Goal: Task Accomplishment & Management: Complete application form

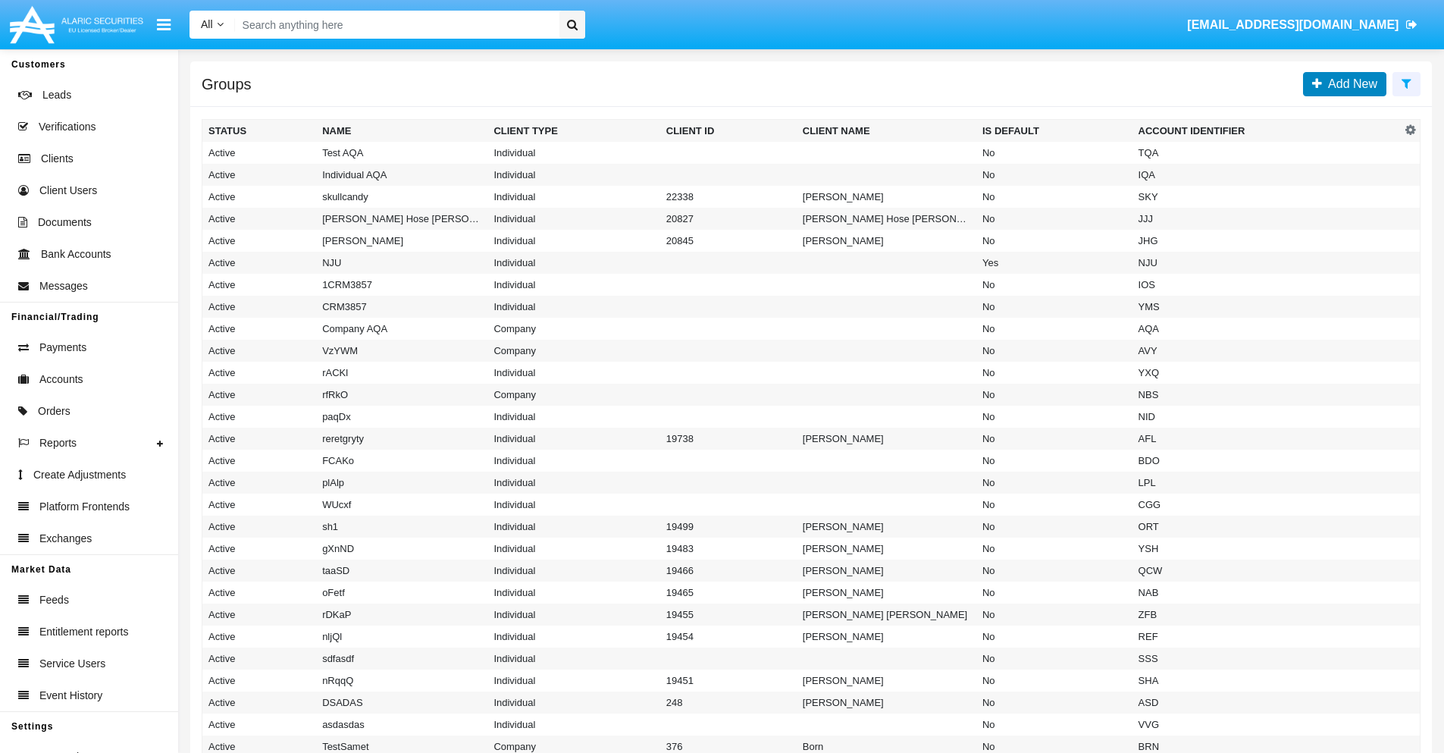
click at [1350, 83] on span "Add New" at bounding box center [1349, 83] width 55 height 13
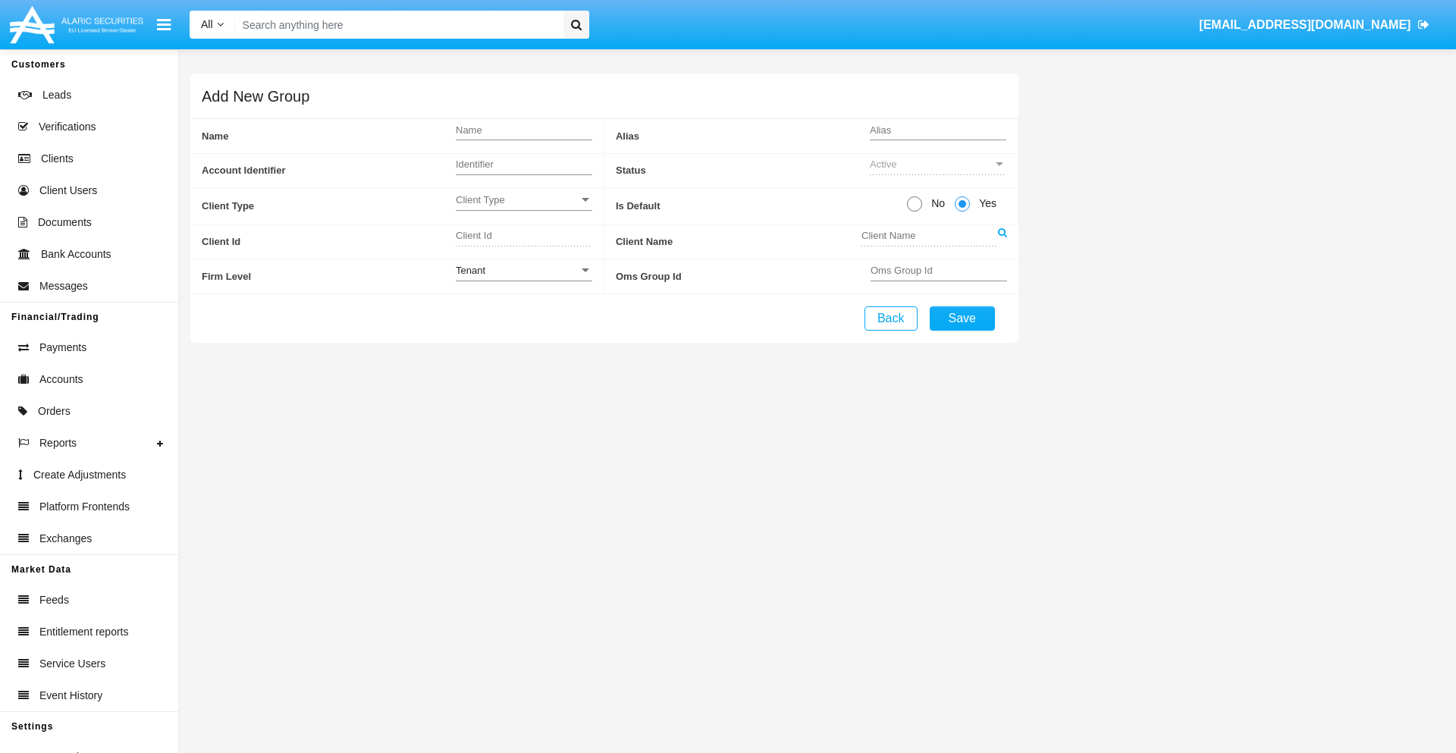
click at [935, 203] on span "No" at bounding box center [935, 204] width 27 height 16
click at [914, 212] on input "No" at bounding box center [914, 212] width 1 height 1
radio input "true"
type input "vzkCr"
type input "X"
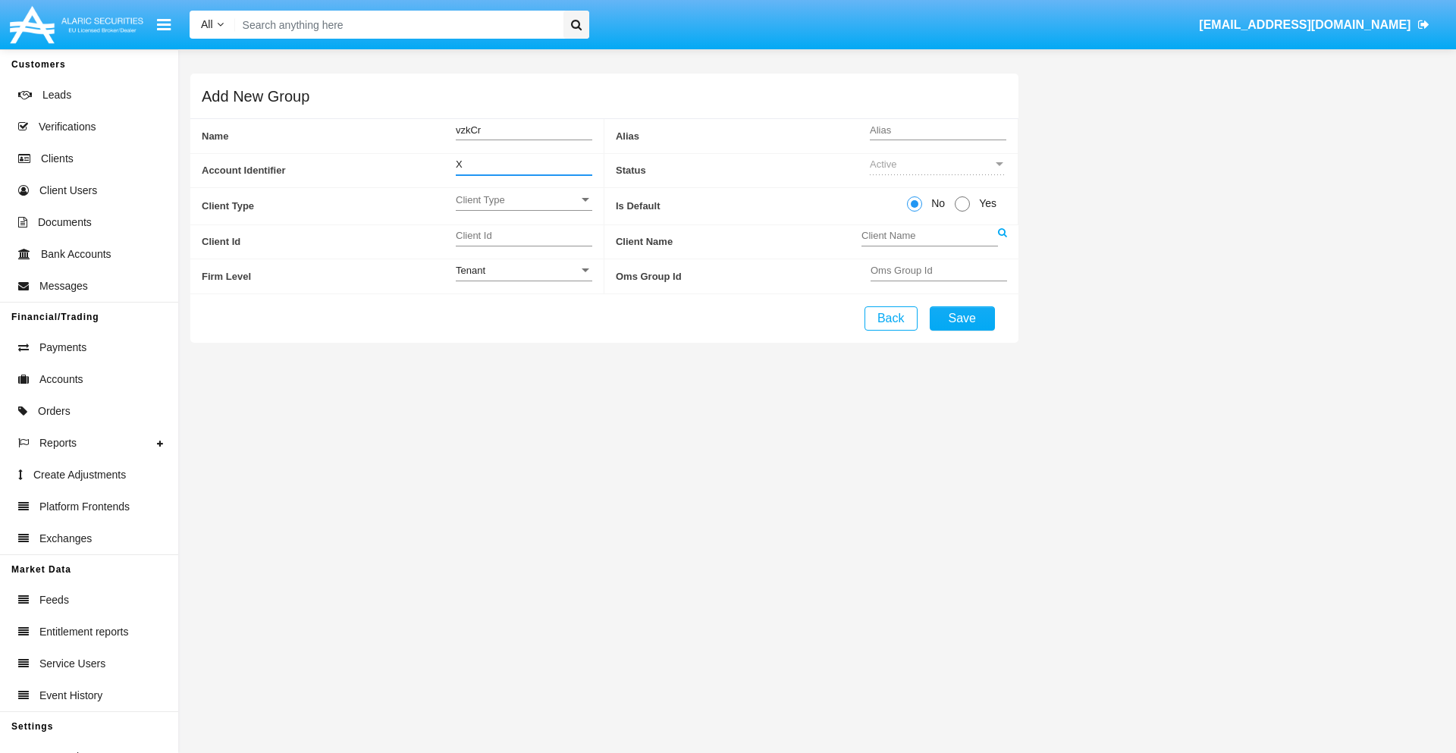
click at [523, 199] on span "Client Type" at bounding box center [517, 199] width 123 height 13
click at [523, 208] on span "Individual" at bounding box center [524, 208] width 136 height 30
click at [523, 270] on div "Tenant" at bounding box center [517, 270] width 123 height 13
click at [523, 278] on span "Tenant" at bounding box center [524, 279] width 136 height 30
type input "FRmXy"
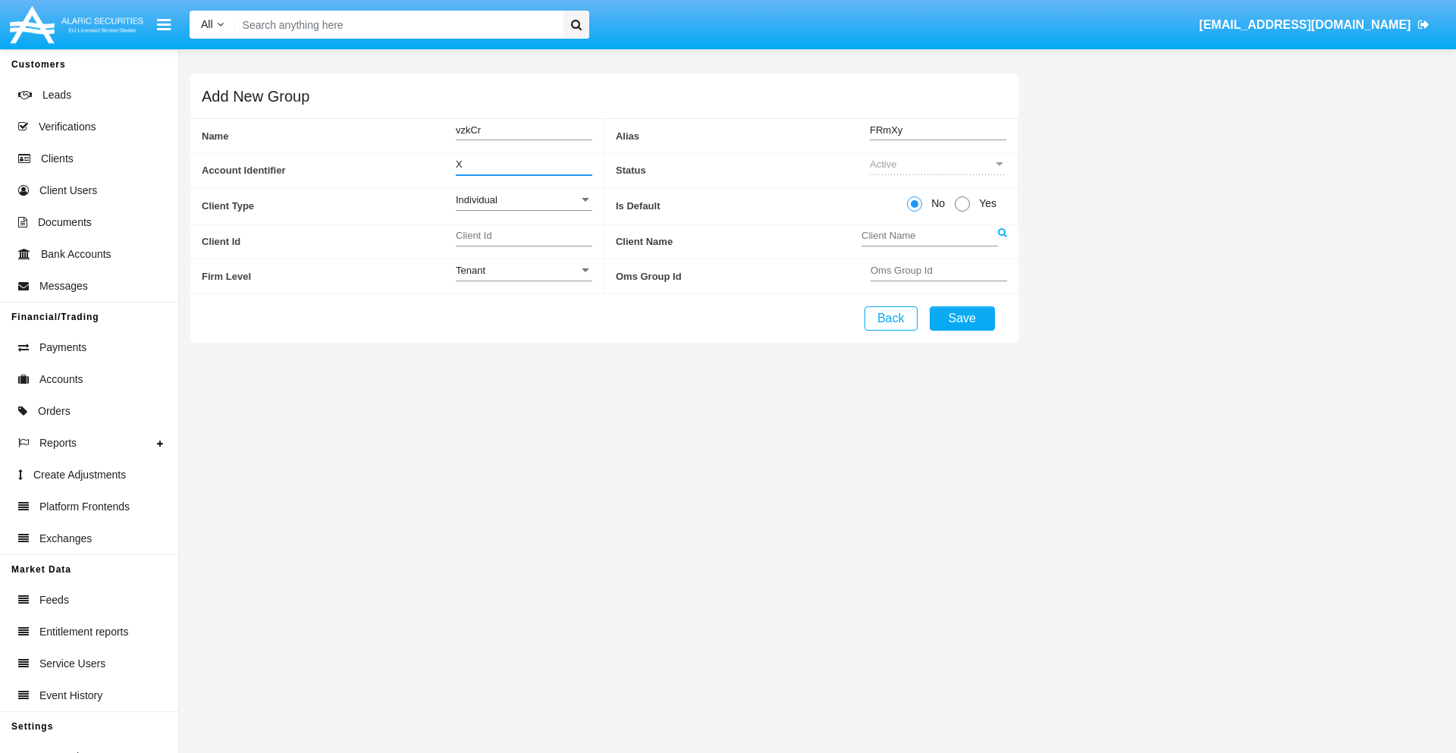
type input "X"
click at [961, 318] on button "Save" at bounding box center [962, 318] width 65 height 24
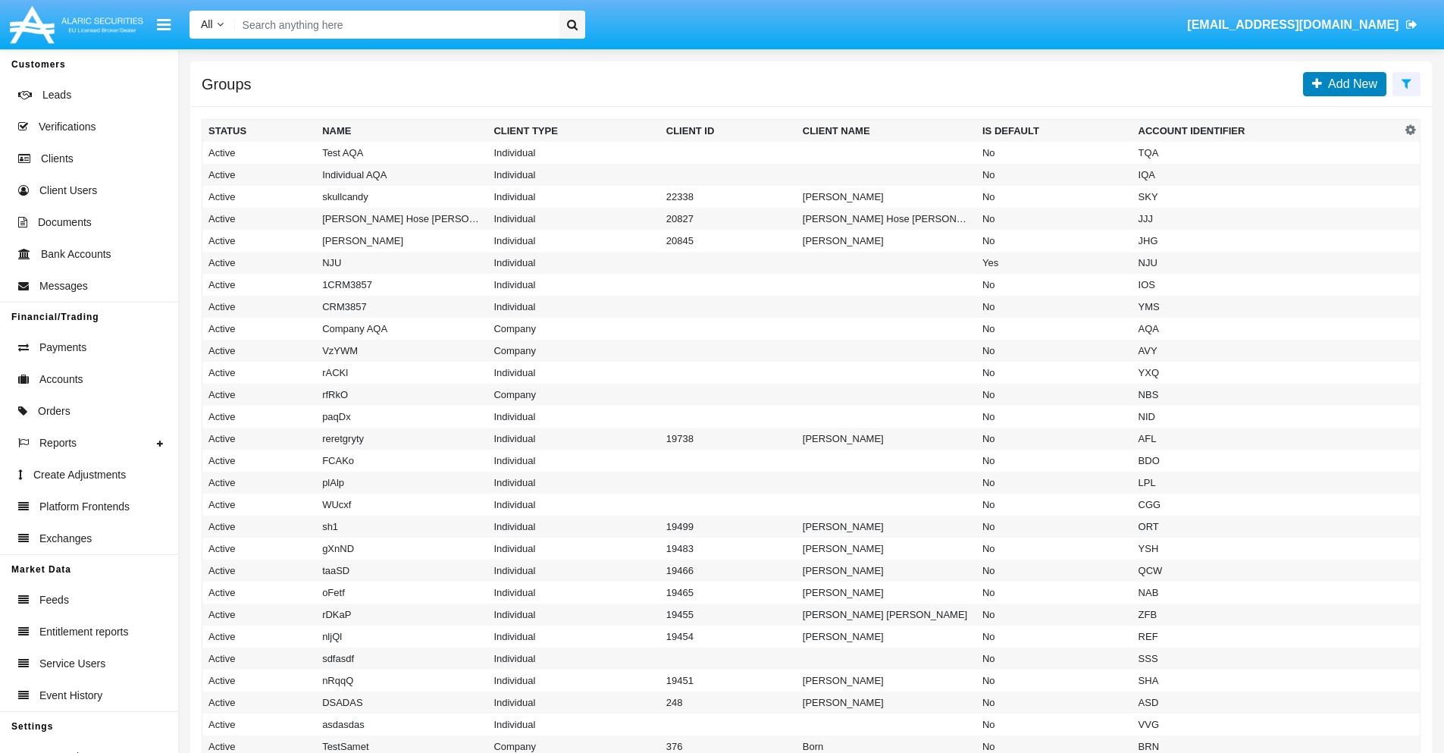
click at [1350, 83] on span "Add New" at bounding box center [1349, 83] width 55 height 13
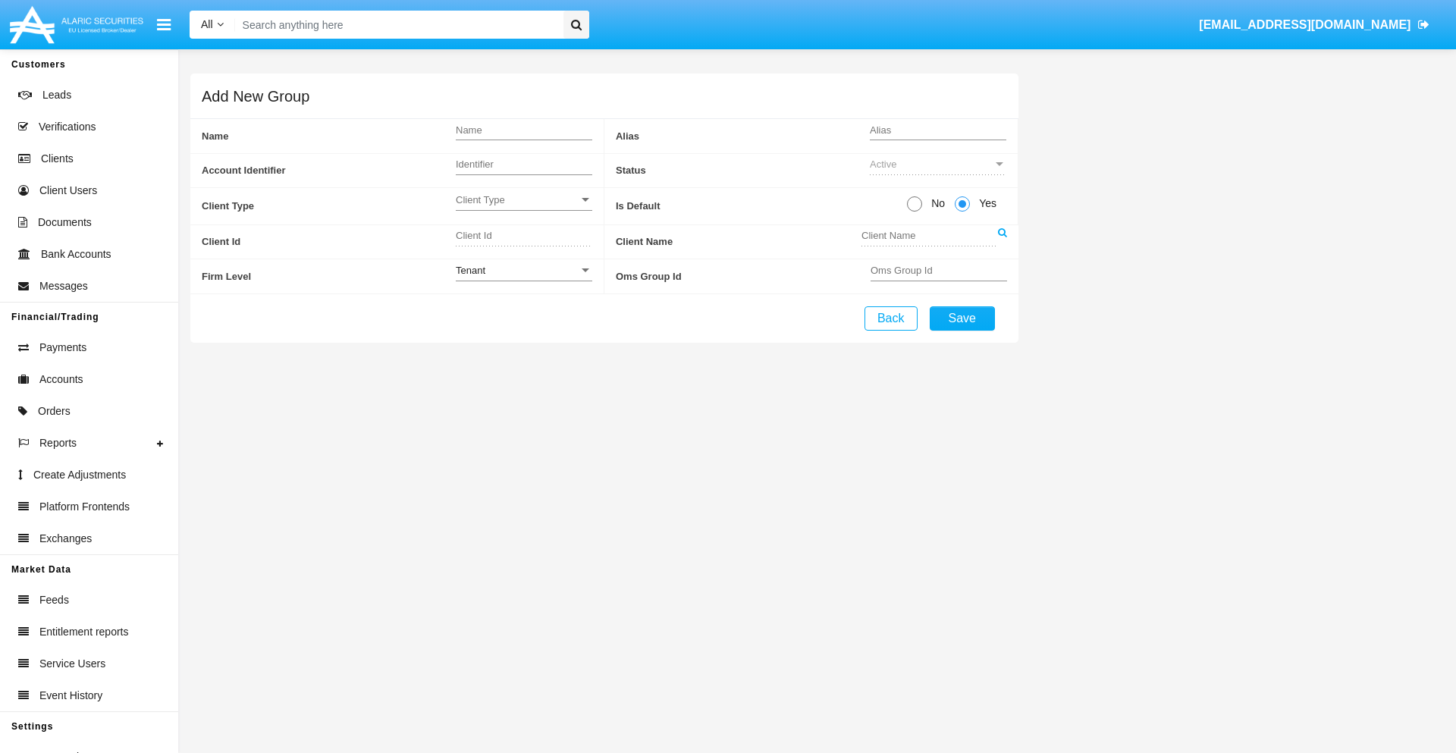
click at [935, 203] on span "No" at bounding box center [935, 204] width 27 height 16
click at [914, 212] on input "No" at bounding box center [914, 212] width 1 height 1
radio input "true"
click at [523, 199] on span "Client Type" at bounding box center [517, 199] width 123 height 13
click at [523, 237] on span "Company" at bounding box center [524, 238] width 136 height 30
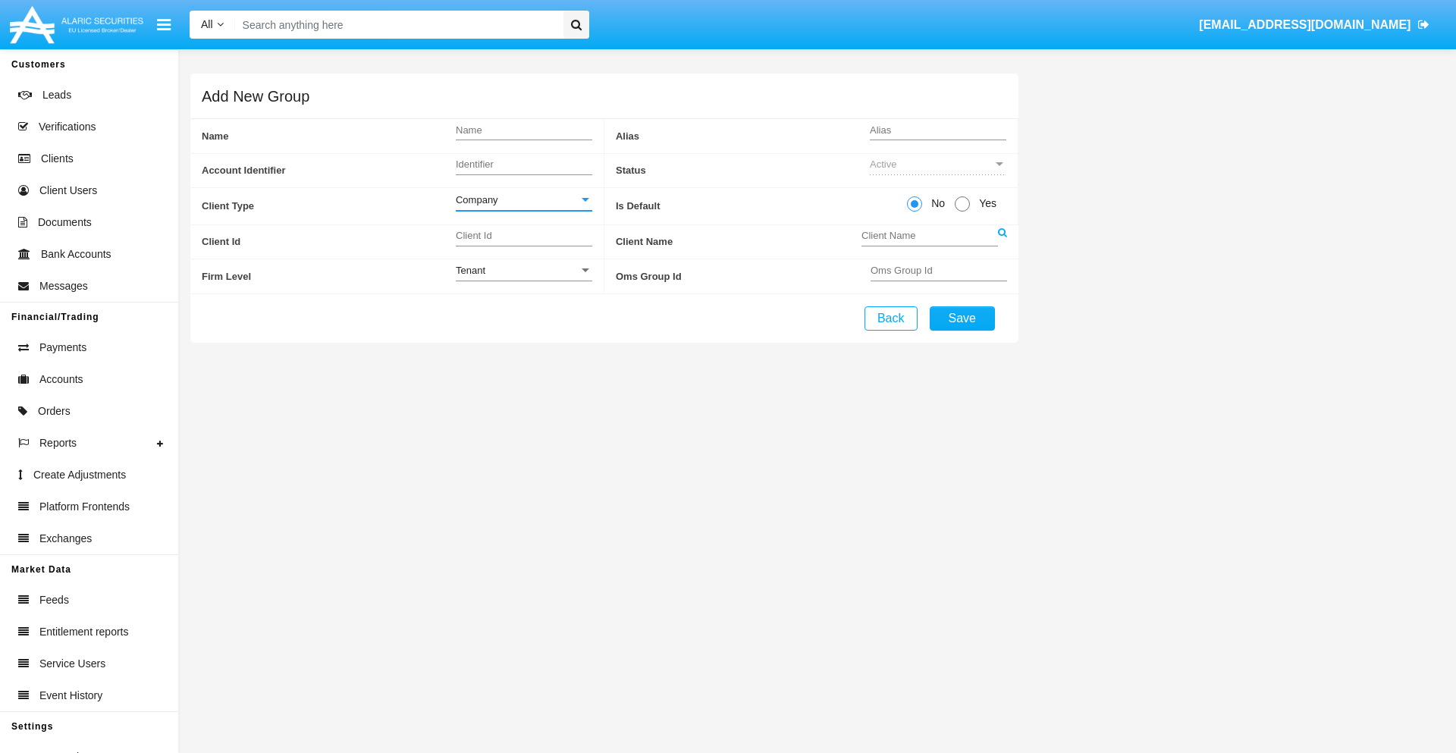
click at [1002, 241] on link at bounding box center [1002, 242] width 9 height 34
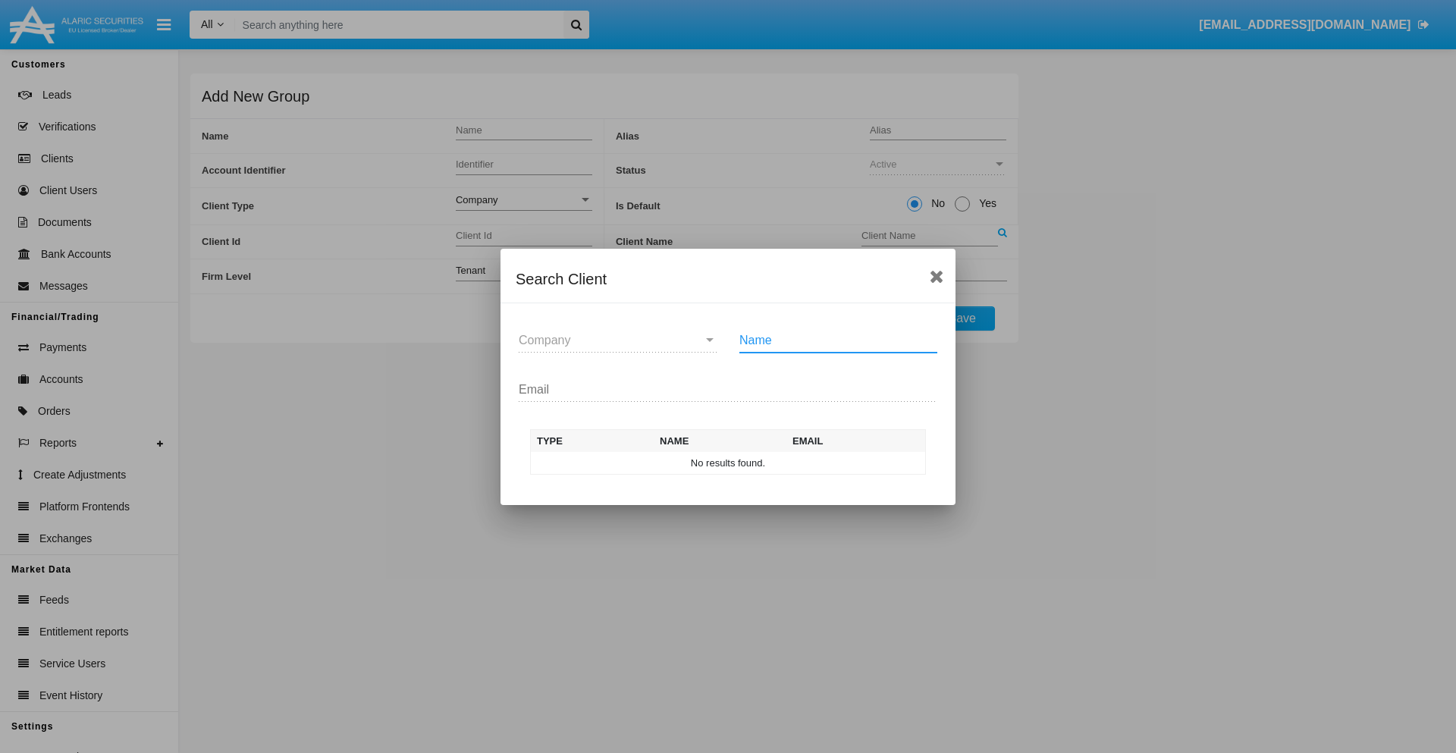
click at [838, 340] on input "Name" at bounding box center [838, 341] width 198 height 14
type input "FlashTurtles"
click at [742, 463] on td "FlashTurtles" at bounding box center [741, 463] width 159 height 23
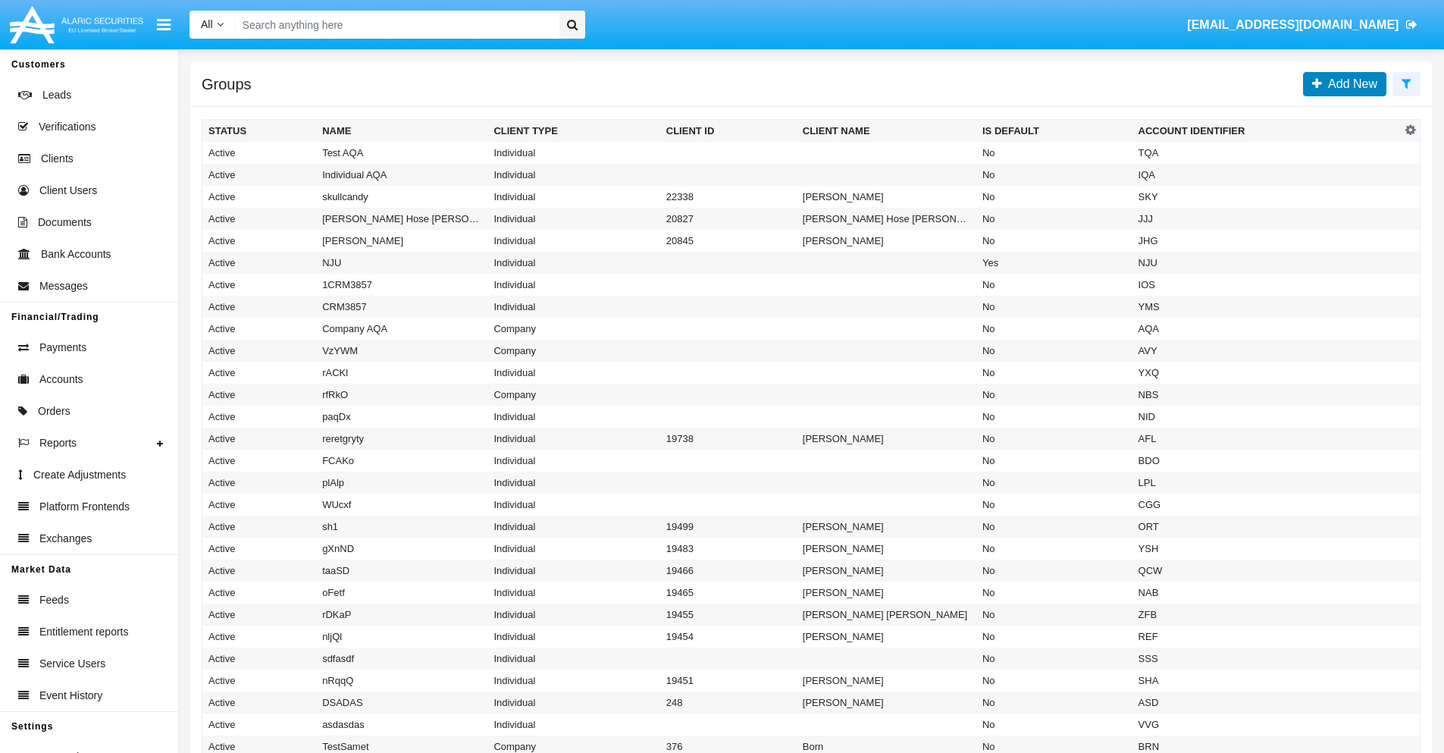
click at [1350, 83] on span "Add New" at bounding box center [1349, 83] width 55 height 13
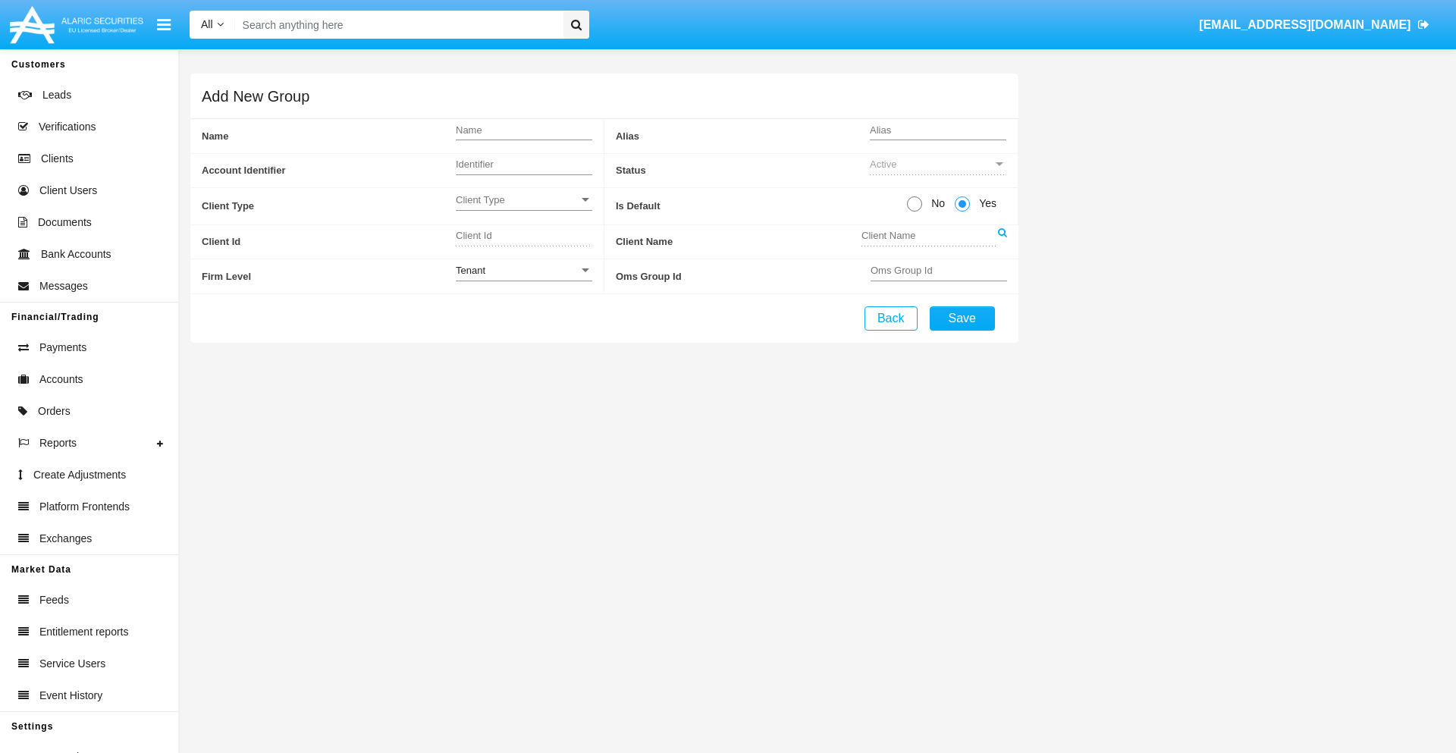
click at [935, 203] on span "No" at bounding box center [935, 204] width 27 height 16
click at [914, 212] on input "No" at bounding box center [914, 212] width 1 height 1
radio input "true"
click at [523, 199] on span "Client Type" at bounding box center [517, 199] width 123 height 13
click at [523, 208] on span "Individual" at bounding box center [524, 208] width 136 height 30
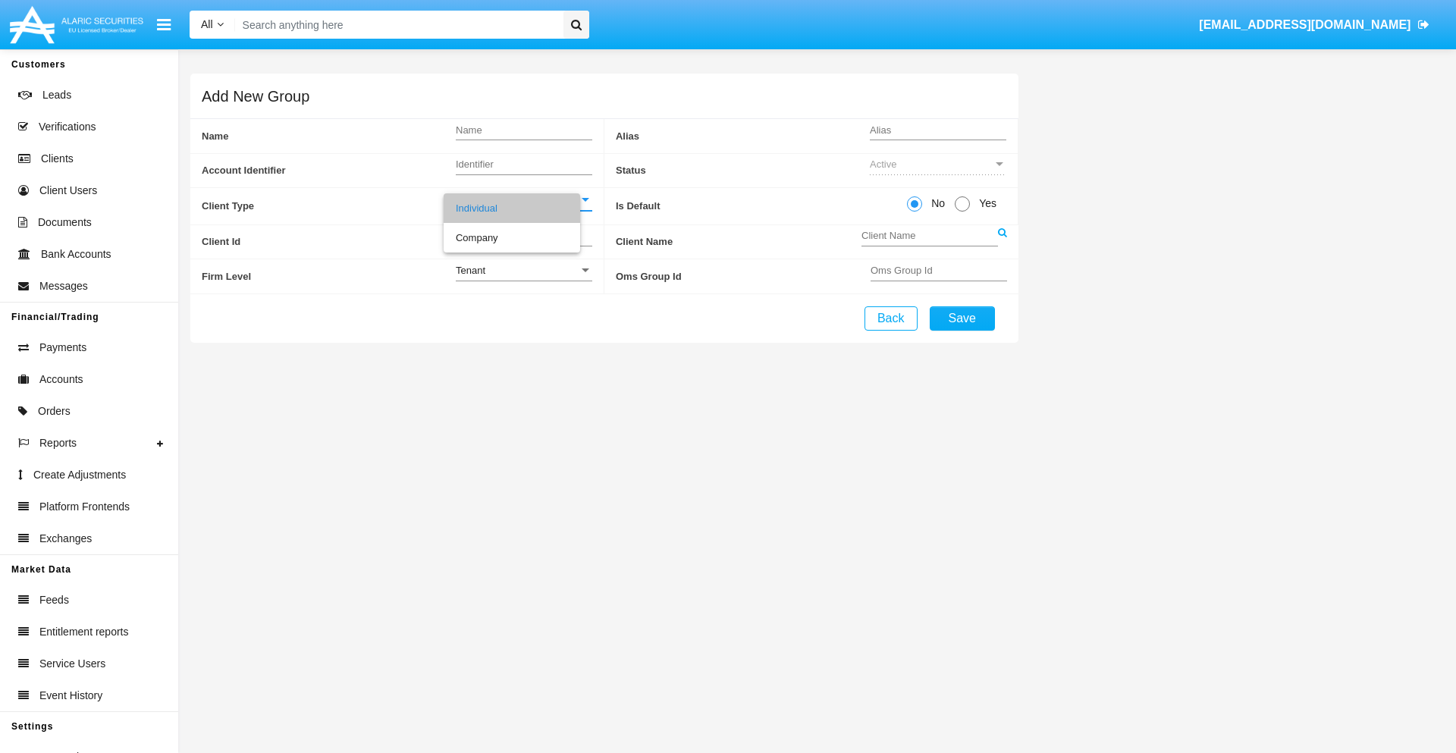
click at [1002, 241] on link at bounding box center [1002, 242] width 9 height 34
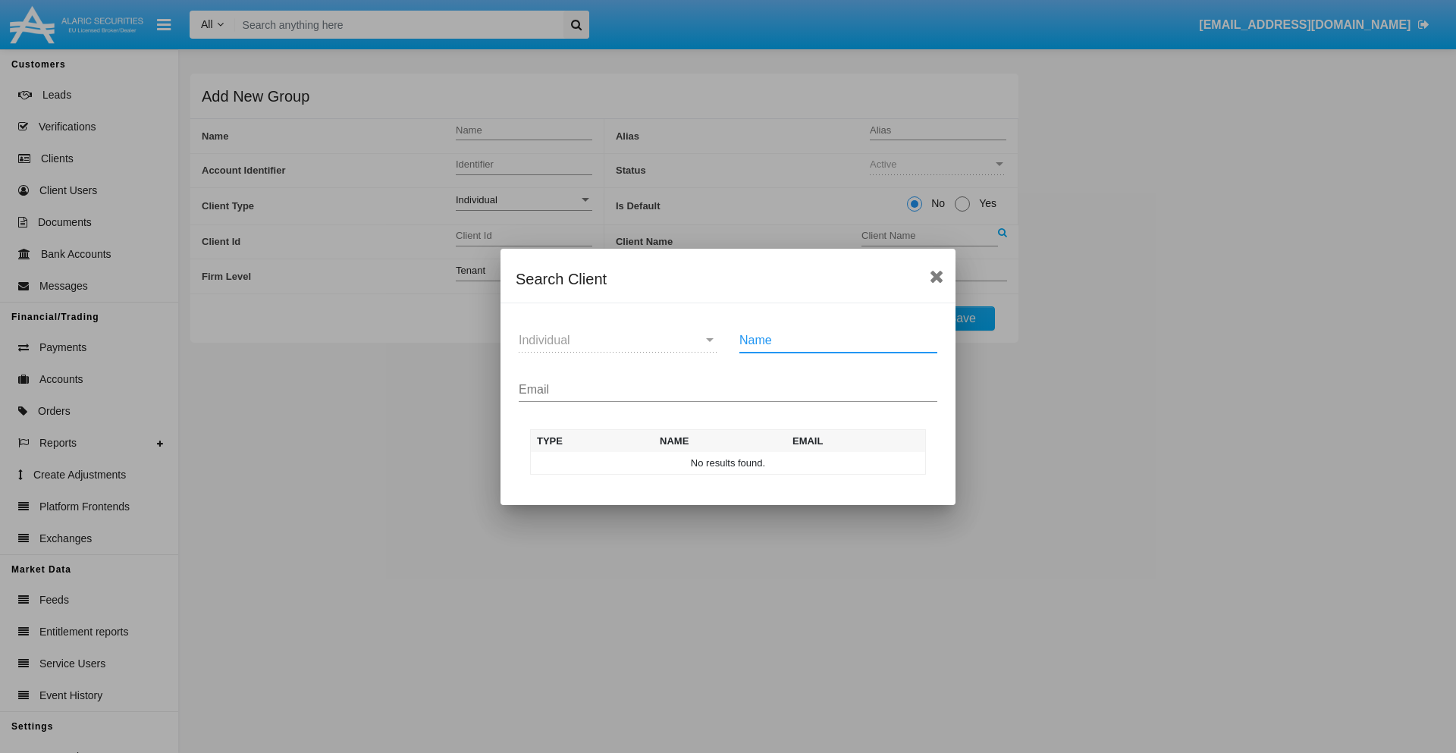
click at [728, 389] on input "Email" at bounding box center [728, 390] width 419 height 14
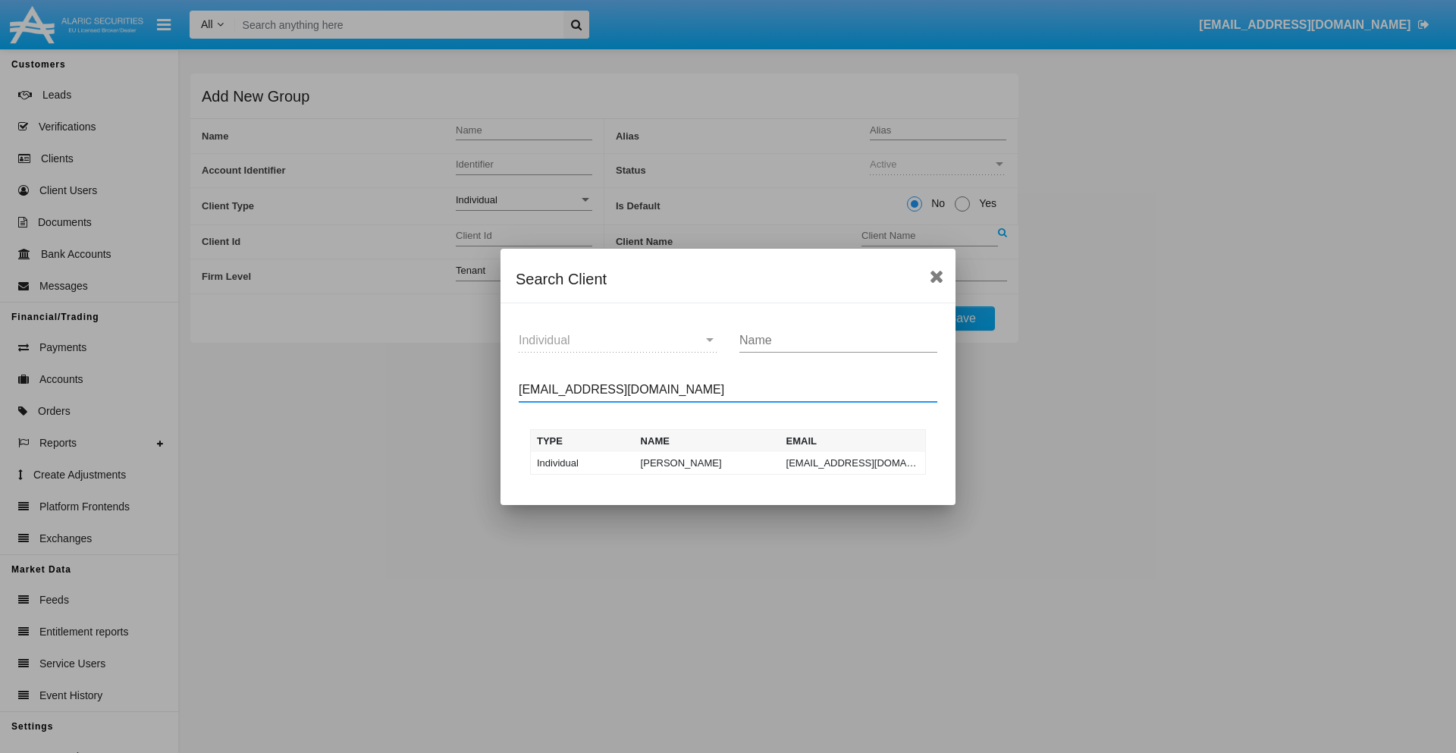
type input "test-user-snake@aqa.com"
click at [852, 463] on td "test-user-snake@aqa.com" at bounding box center [853, 463] width 146 height 23
